Goal: Transaction & Acquisition: Purchase product/service

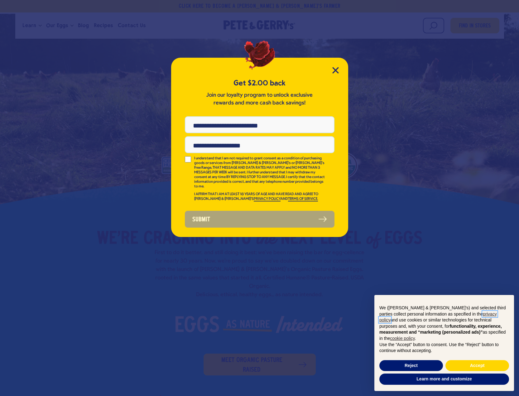
scroll to position [31, 0]
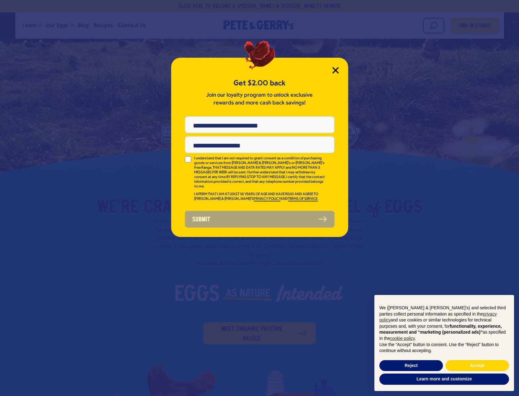
click at [338, 69] on icon "Close Modal" at bounding box center [335, 70] width 7 height 7
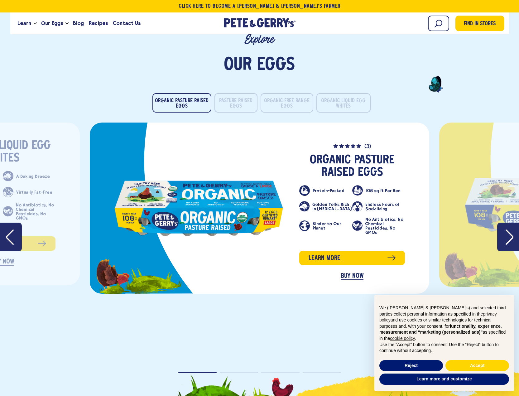
scroll to position [1246, 0]
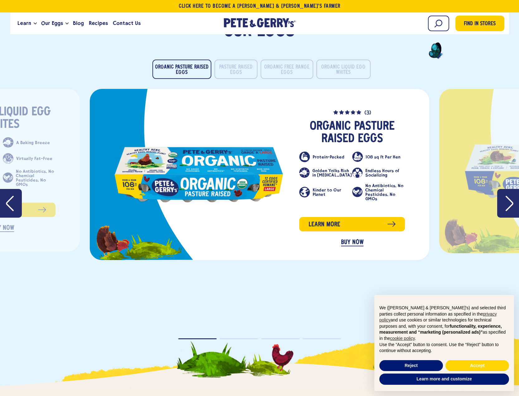
click at [504, 201] on button "Next" at bounding box center [508, 203] width 22 height 29
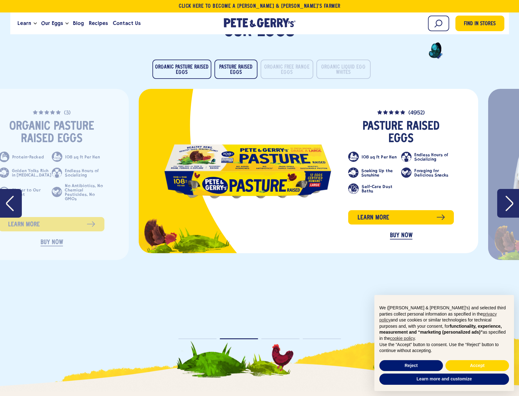
click at [504, 201] on button "Next" at bounding box center [508, 203] width 22 height 29
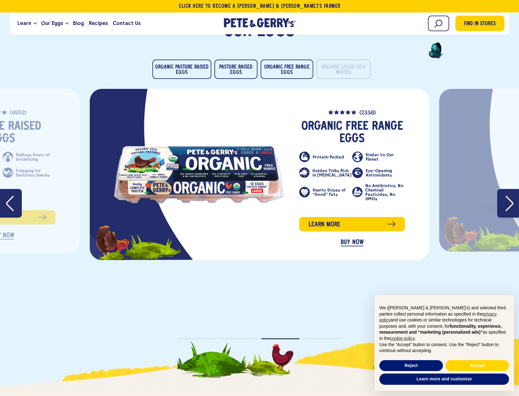
click at [504, 201] on button "Next" at bounding box center [508, 203] width 22 height 29
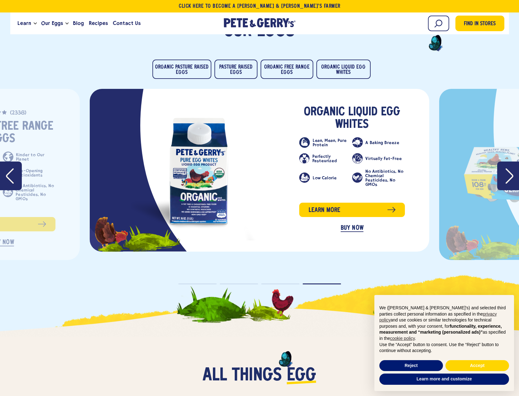
click at [507, 172] on icon "Next" at bounding box center [509, 175] width 8 height 15
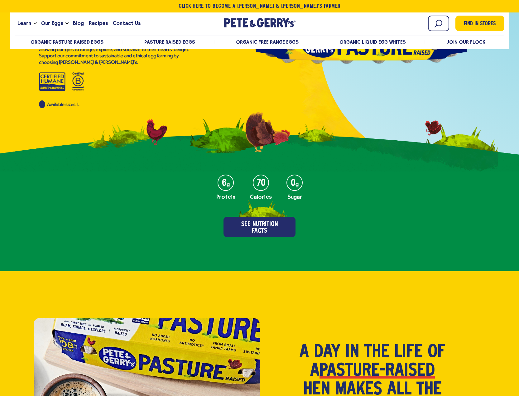
scroll to position [143, 0]
